Goal: Transaction & Acquisition: Subscribe to service/newsletter

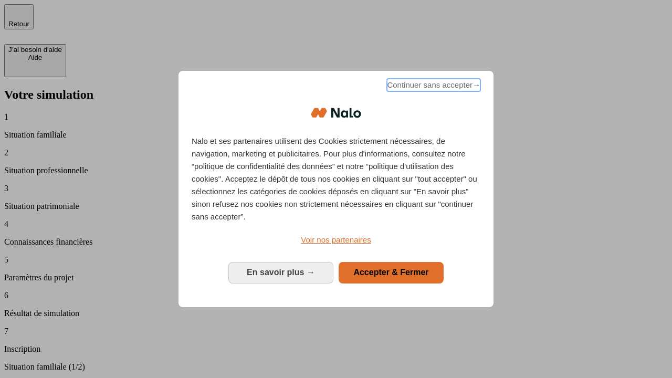
click at [433, 87] on span "Continuer sans accepter →" at bounding box center [434, 85] width 94 height 13
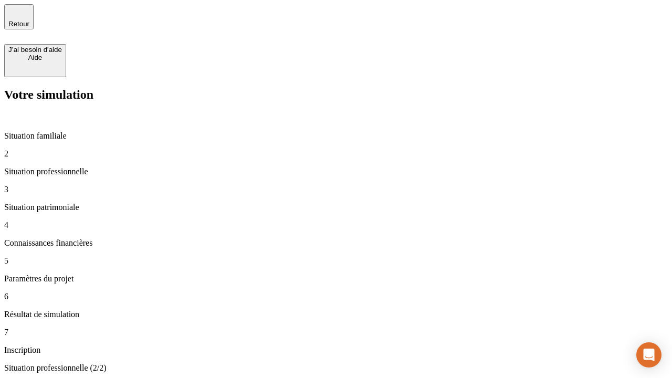
type input "30 000"
type input "1 000"
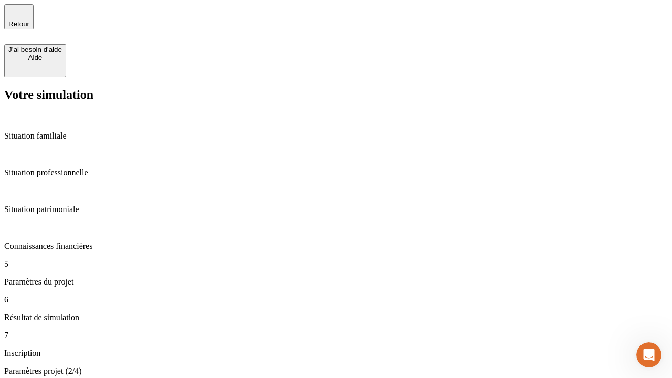
type input "65"
type input "5 000"
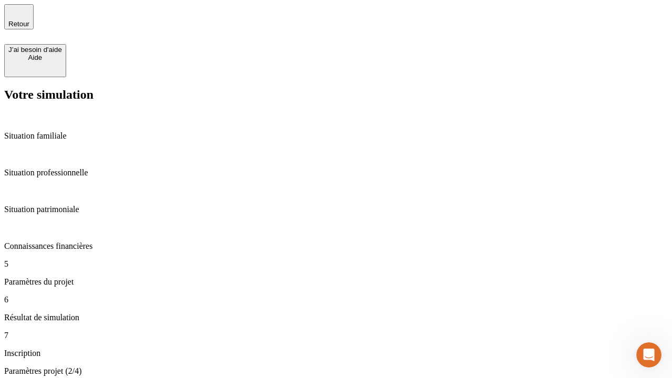
type input "640"
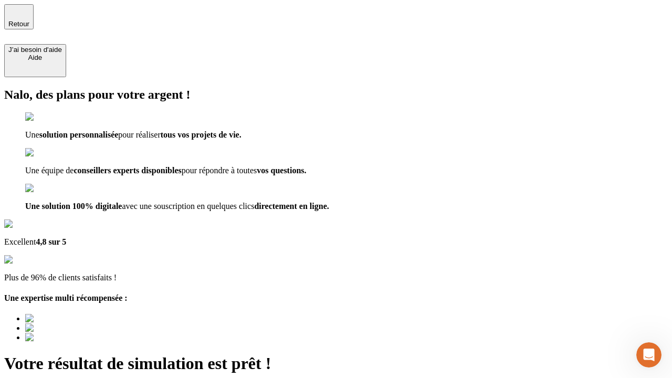
type input "[EMAIL_ADDRESS][DOMAIN_NAME]"
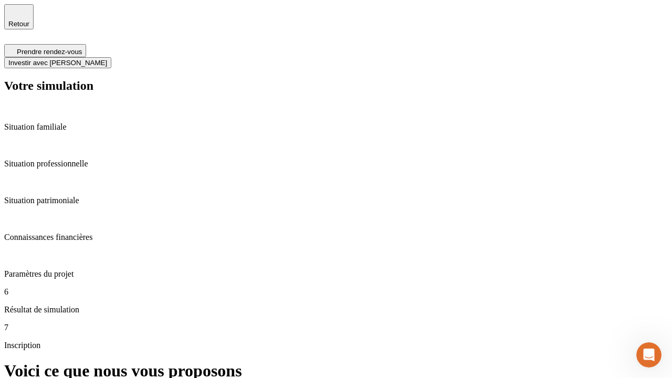
click at [107, 59] on span "Investir avec [PERSON_NAME]" at bounding box center [57, 63] width 99 height 8
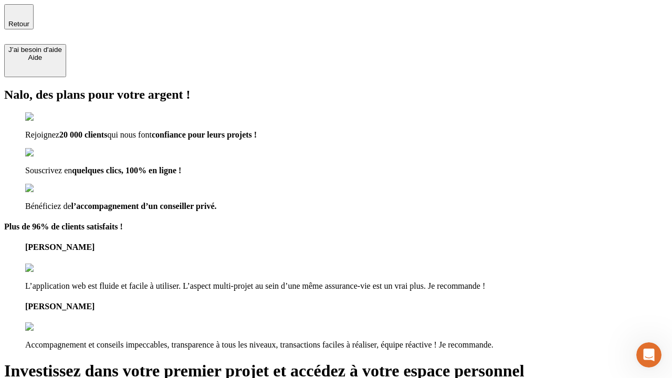
type input "[EMAIL_ADDRESS][DOMAIN_NAME]"
